Goal: Transaction & Acquisition: Purchase product/service

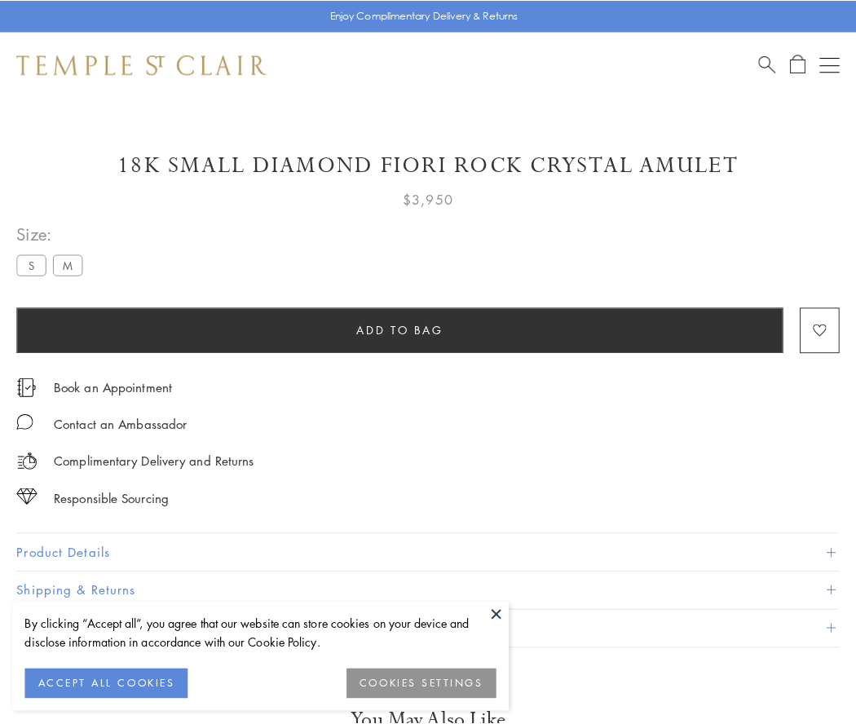
scroll to position [15, 0]
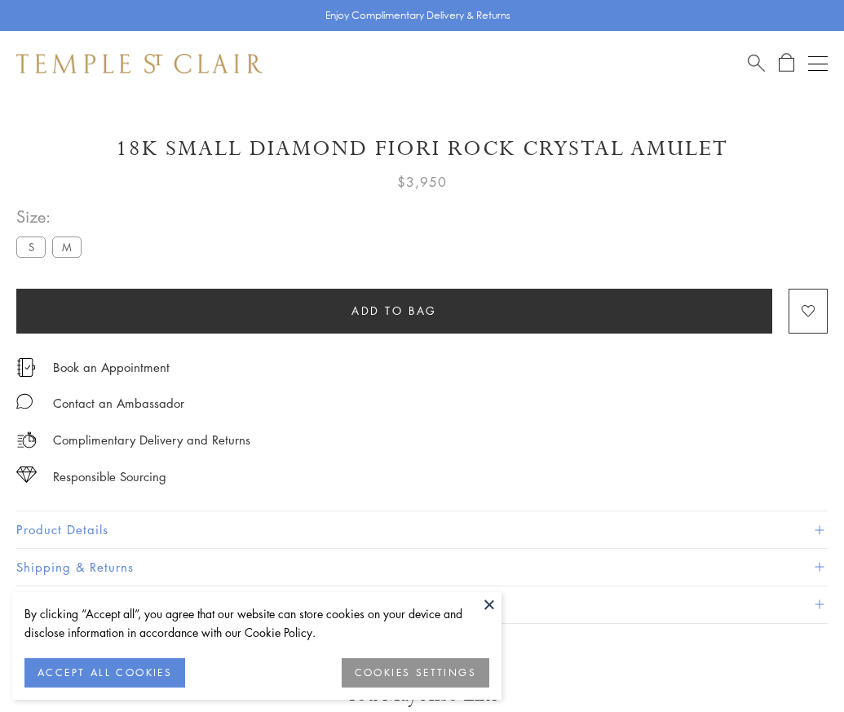
click at [394, 310] on span "Add to bag" at bounding box center [394, 311] width 86 height 18
